Goal: Transaction & Acquisition: Book appointment/travel/reservation

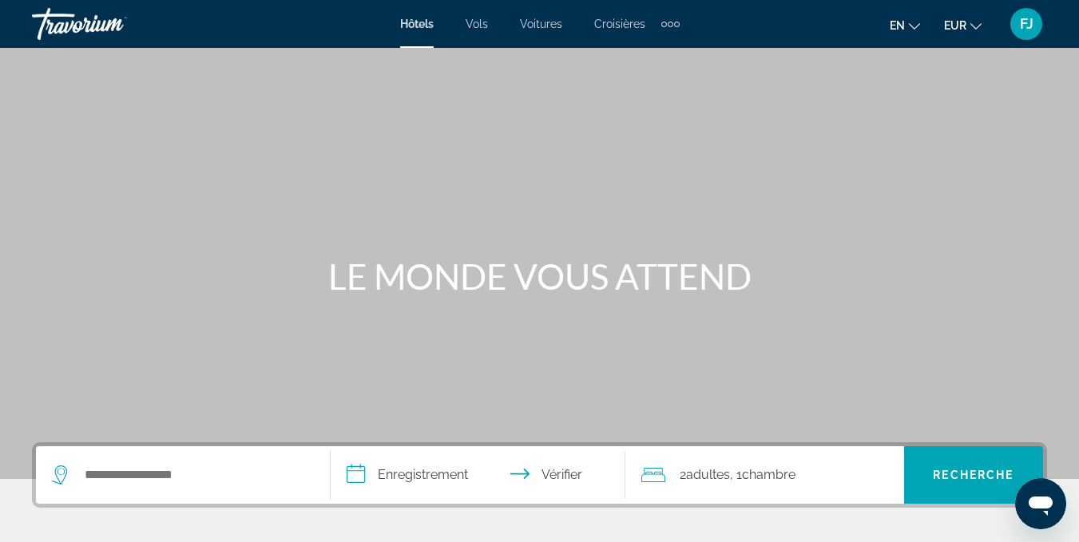
click at [679, 26] on div "Éléments de navigation supplémentaires" at bounding box center [670, 24] width 18 height 24
click at [668, 50] on link "Activités" at bounding box center [645, 53] width 60 height 29
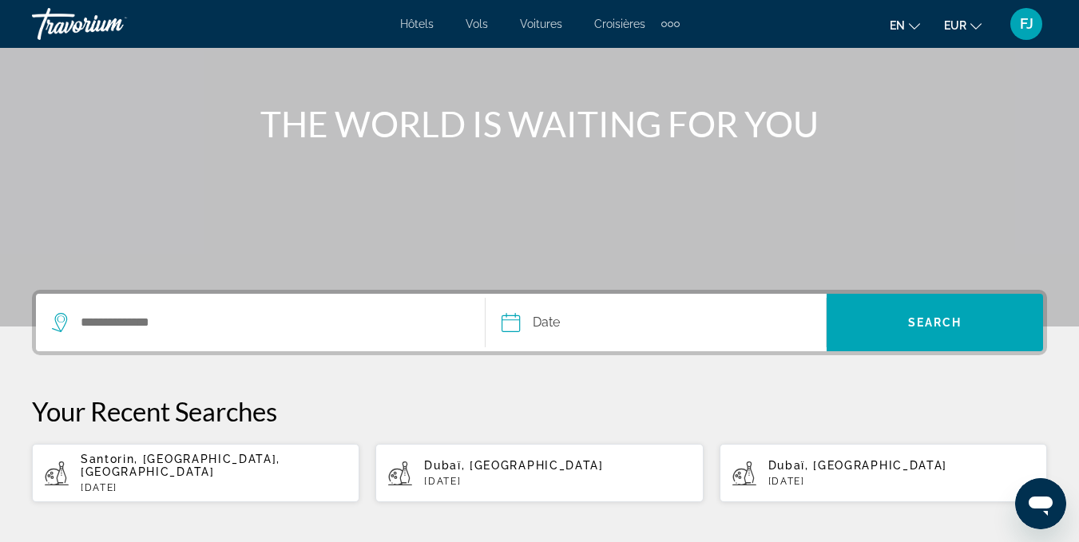
scroll to position [158, 0]
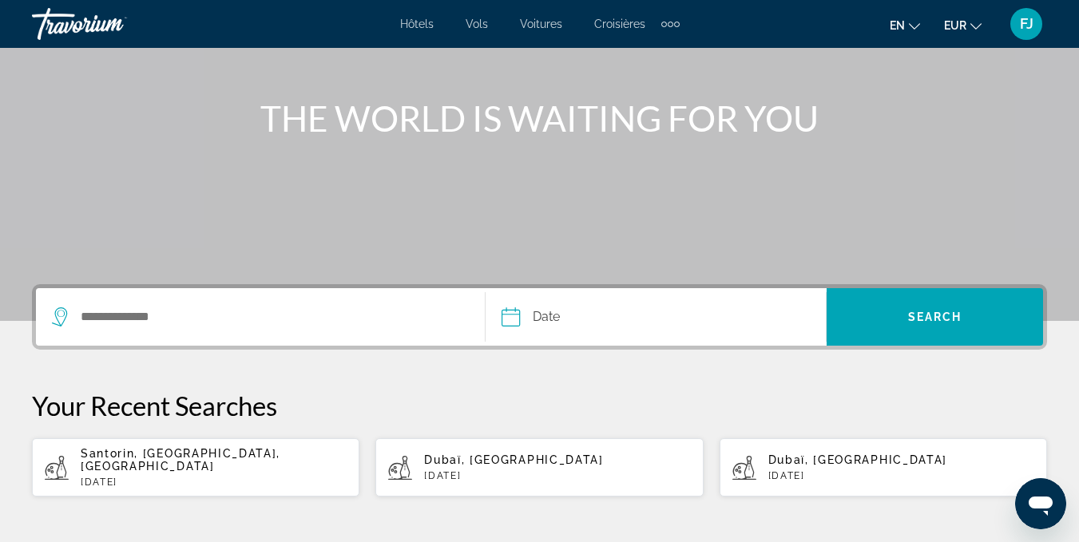
click at [229, 462] on div "Santorin, [GEOGRAPHIC_DATA], [GEOGRAPHIC_DATA] [DATE]" at bounding box center [214, 467] width 266 height 41
type input "**********"
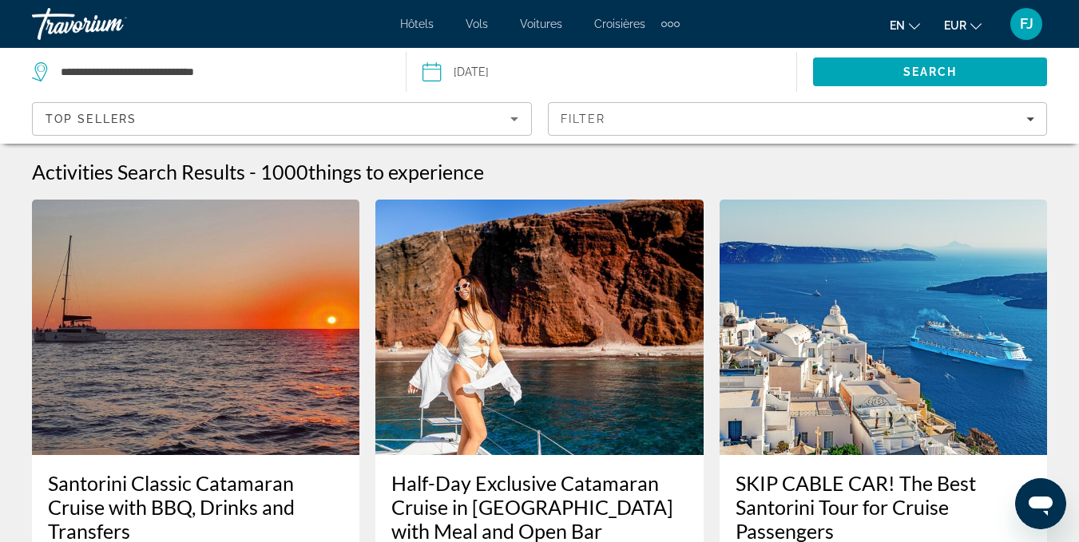
scroll to position [94, 0]
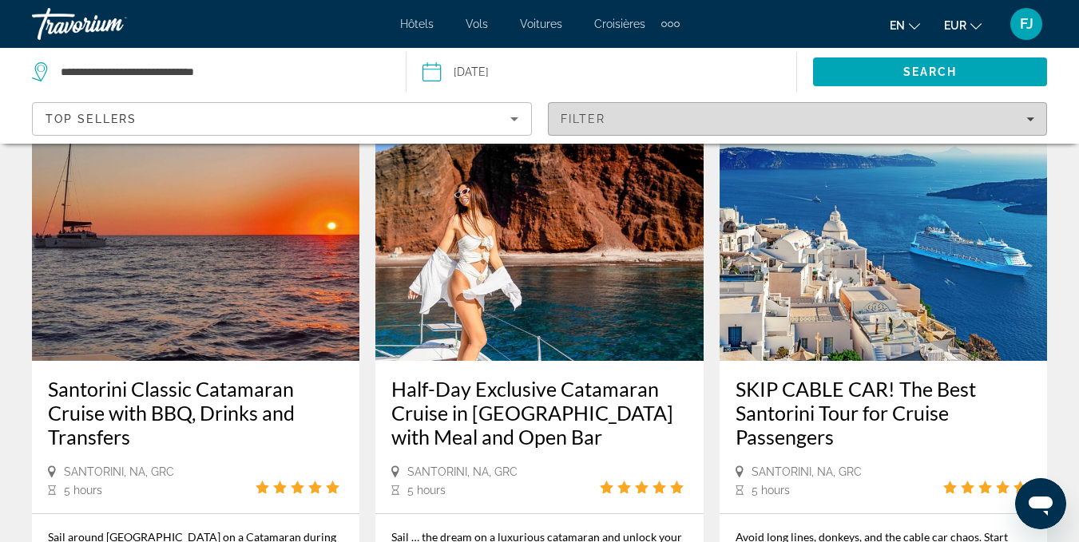
click at [672, 107] on span "Filters" at bounding box center [798, 119] width 498 height 38
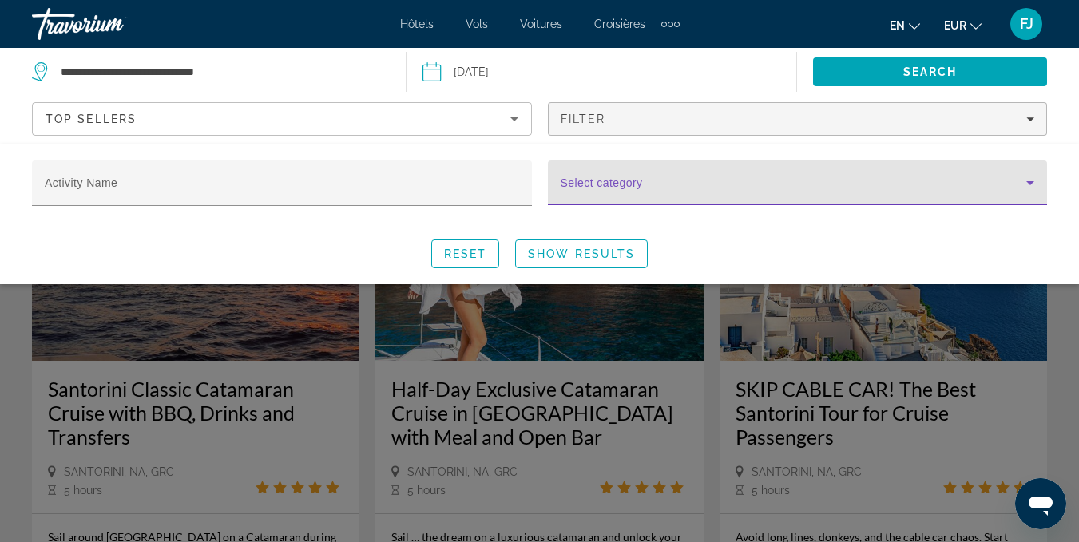
click at [695, 187] on span "Search widget" at bounding box center [794, 189] width 466 height 19
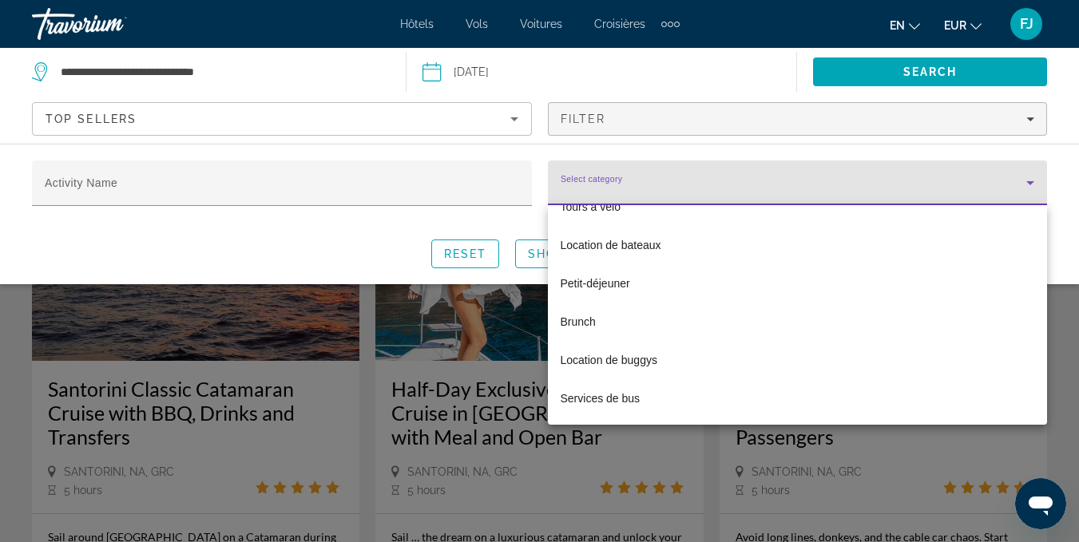
scroll to position [649, 0]
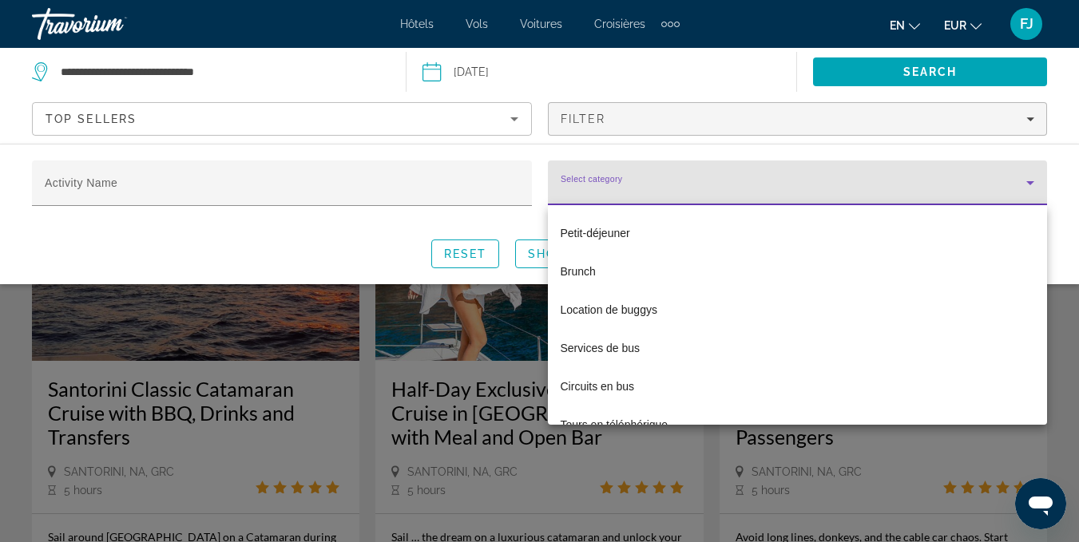
click at [760, 187] on div at bounding box center [539, 271] width 1079 height 542
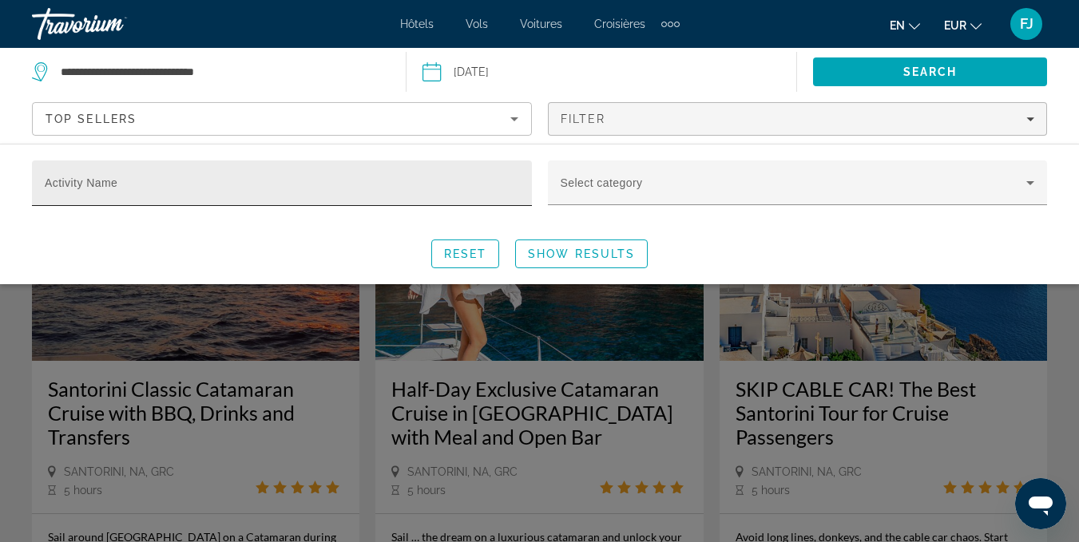
click at [469, 176] on div "Activity Name" at bounding box center [282, 184] width 474 height 46
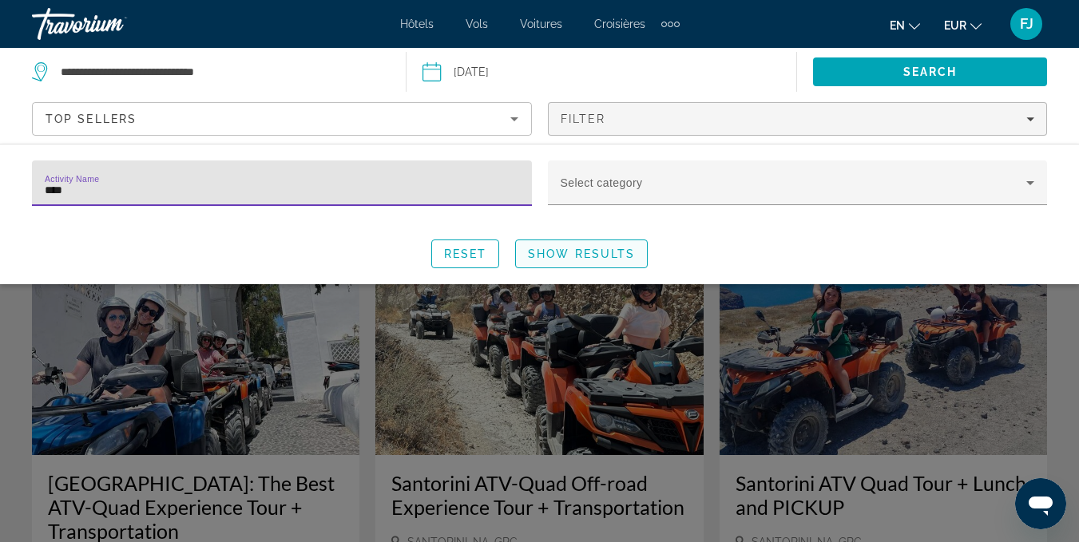
type input "****"
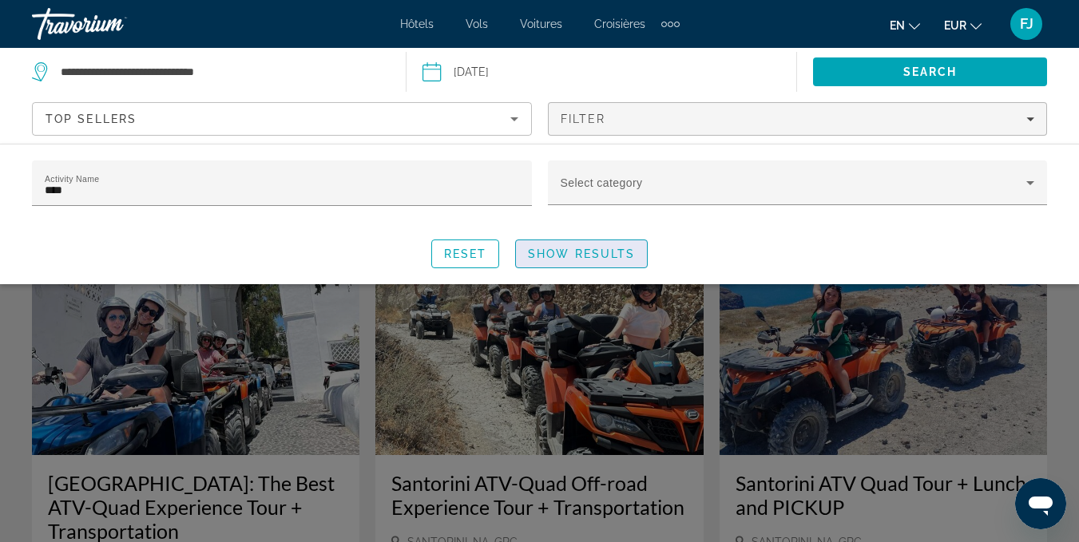
click at [600, 246] on span "Search widget" at bounding box center [581, 254] width 131 height 38
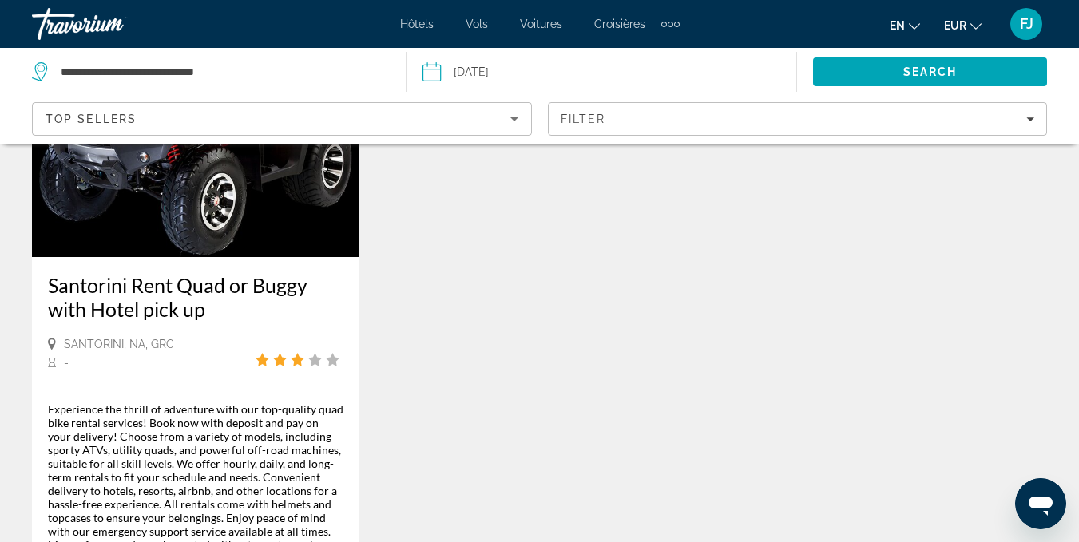
scroll to position [946, 0]
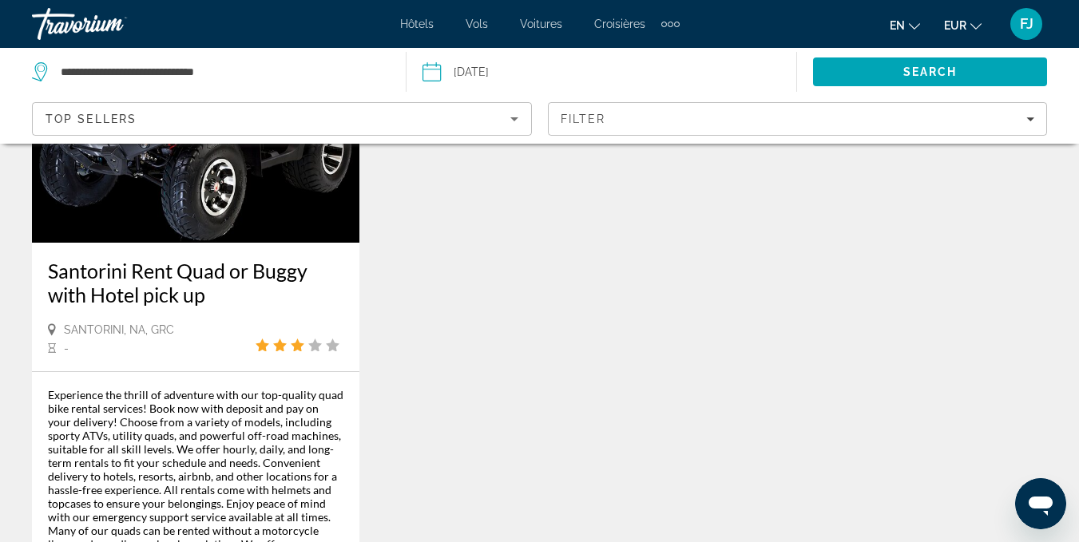
click at [183, 222] on img "Contenu principal" at bounding box center [195, 115] width 327 height 256
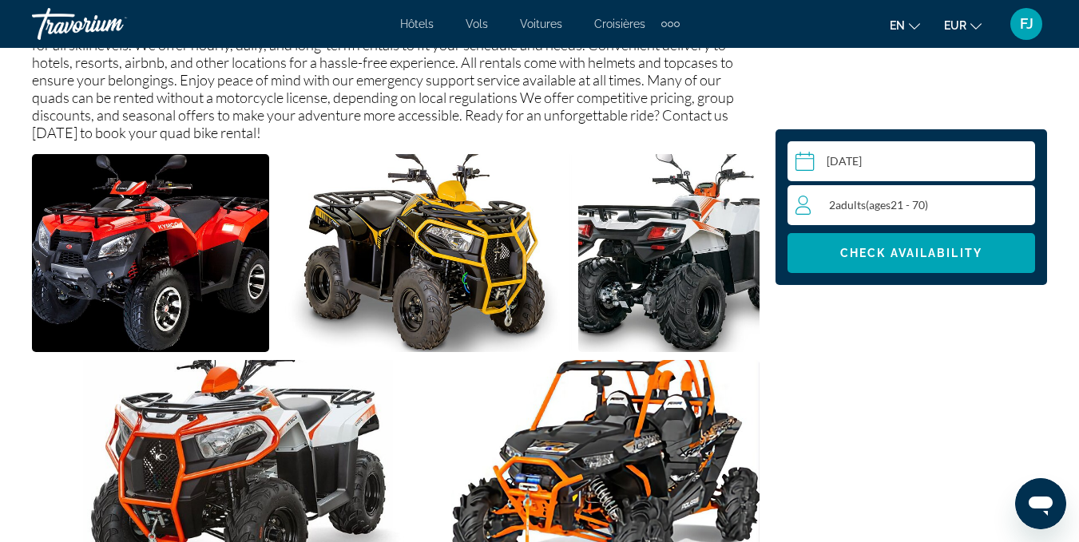
scroll to position [958, 0]
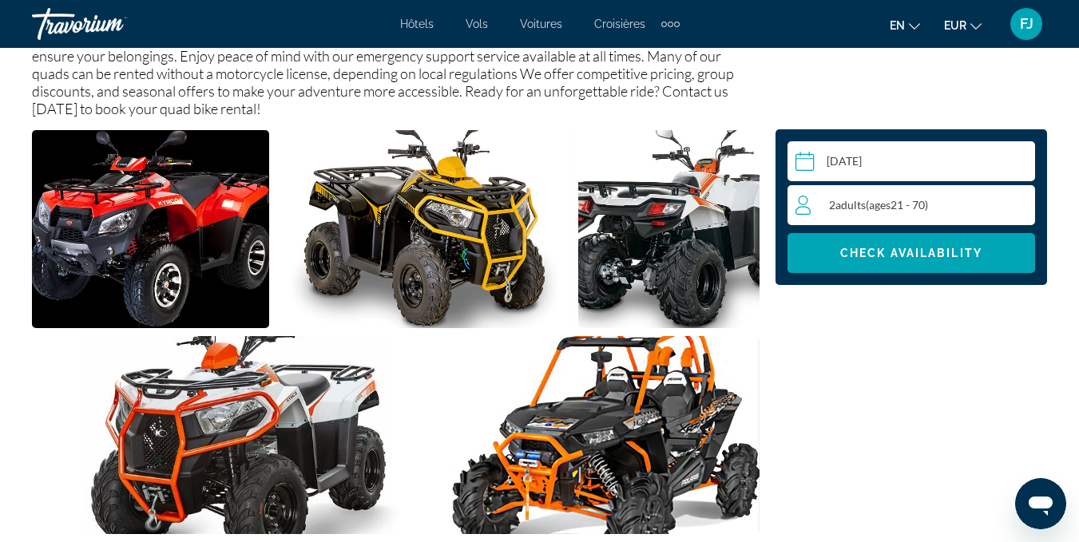
click at [919, 153] on input "Contenu principal" at bounding box center [915, 163] width 254 height 45
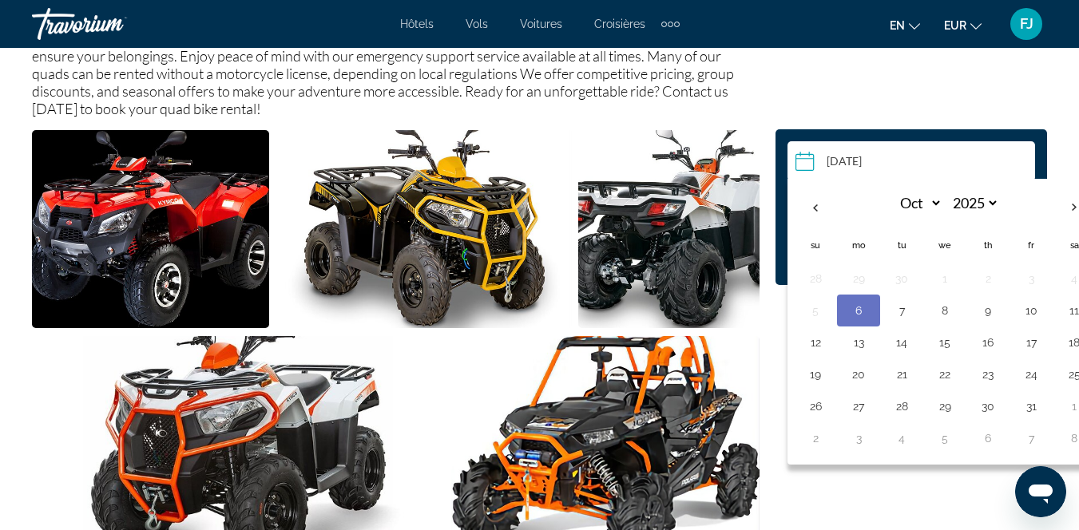
click at [868, 308] on button "6" at bounding box center [859, 311] width 26 height 22
type input "**********"
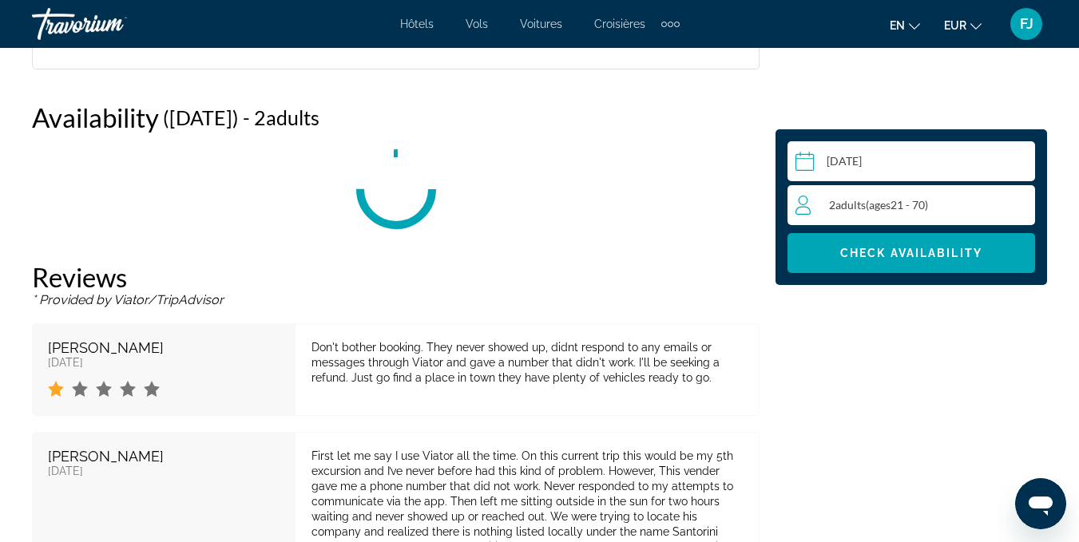
scroll to position [2603, 0]
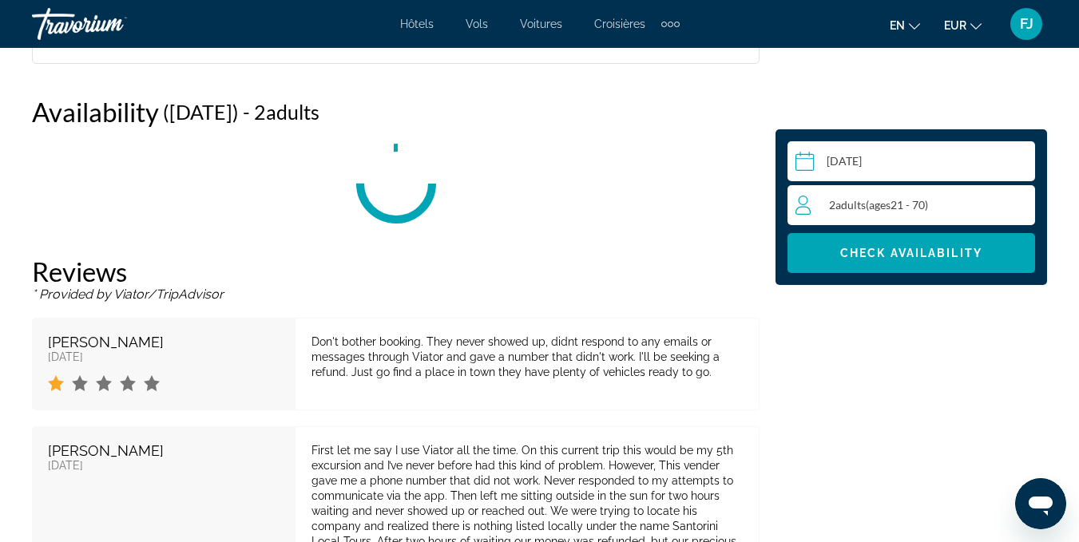
click at [898, 204] on span "( ages [DEMOGRAPHIC_DATA])" at bounding box center [897, 205] width 62 height 14
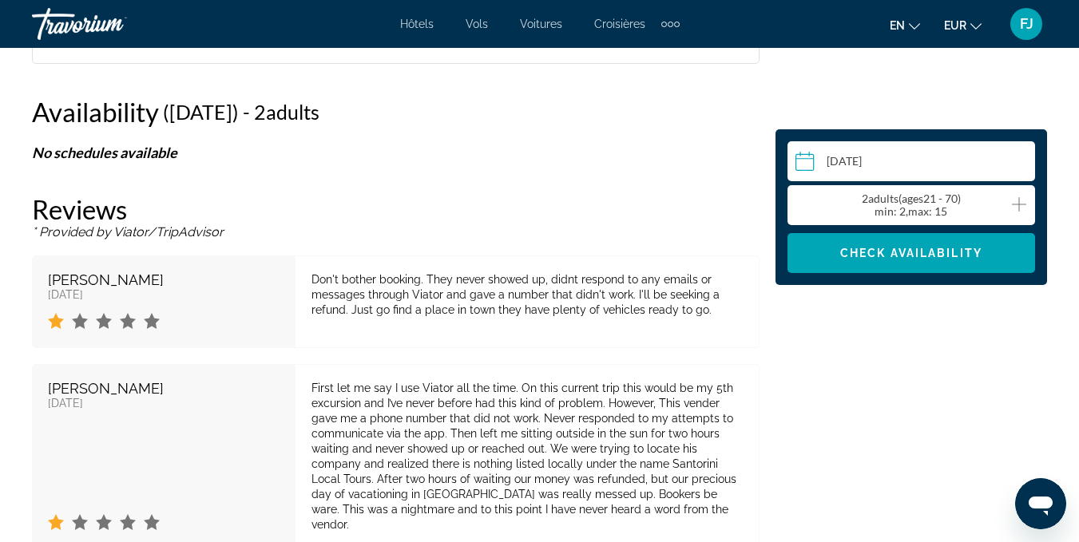
click at [951, 202] on span "( ages [DEMOGRAPHIC_DATA])" at bounding box center [930, 199] width 62 height 14
